Goal: Task Accomplishment & Management: Use online tool/utility

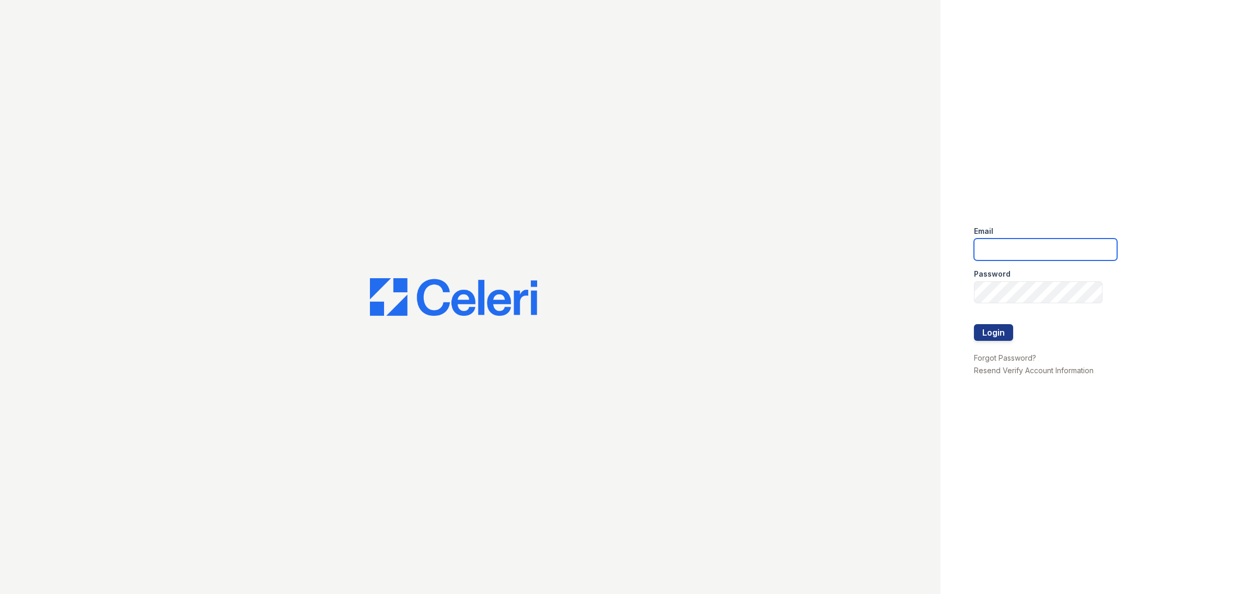
click at [1005, 248] on input "email" at bounding box center [1045, 250] width 143 height 22
type input "[EMAIL_ADDRESS][DOMAIN_NAME]"
click at [974, 324] on button "Login" at bounding box center [993, 332] width 39 height 17
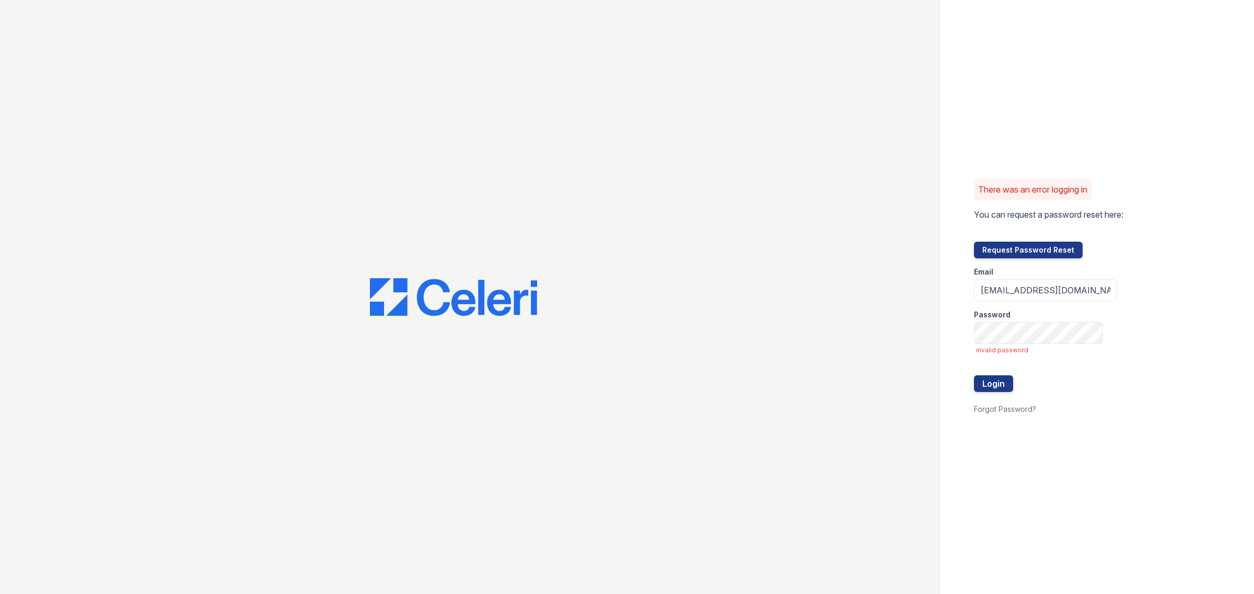
click at [1014, 311] on div "Password" at bounding box center [1045, 311] width 143 height 21
click at [1027, 294] on input "[EMAIL_ADDRESS][DOMAIN_NAME]" at bounding box center [1045, 290] width 143 height 22
click at [987, 384] on button "Login" at bounding box center [993, 384] width 39 height 17
click at [996, 382] on button "Login" at bounding box center [993, 384] width 39 height 17
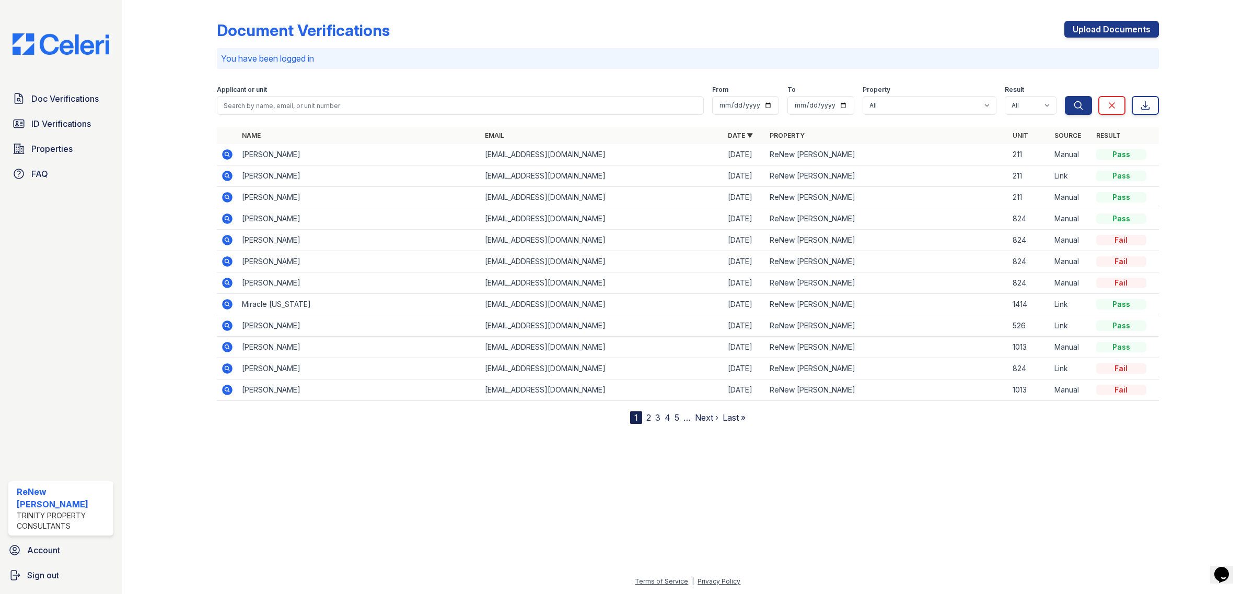
click at [296, 92] on div "Applicant or unit" at bounding box center [460, 91] width 487 height 10
click at [293, 103] on input "search" at bounding box center [460, 105] width 487 height 19
